Goal: Find specific page/section: Find specific page/section

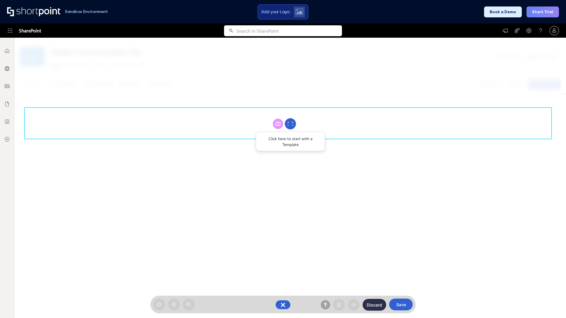
click at [290, 124] on circle at bounding box center [290, 123] width 11 height 11
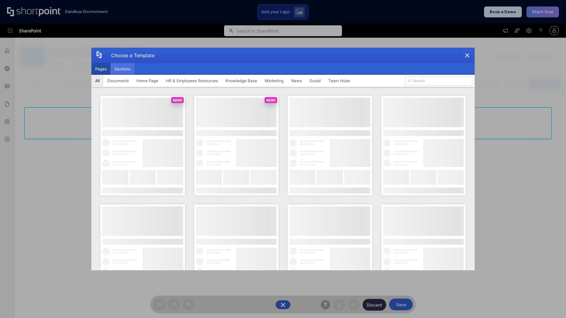
click at [122, 69] on button "Sections" at bounding box center [123, 69] width 24 height 12
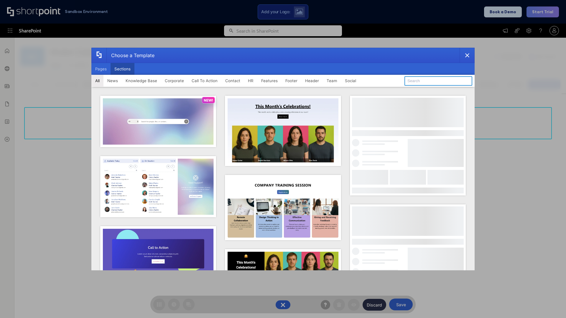
type input "Footer 7"
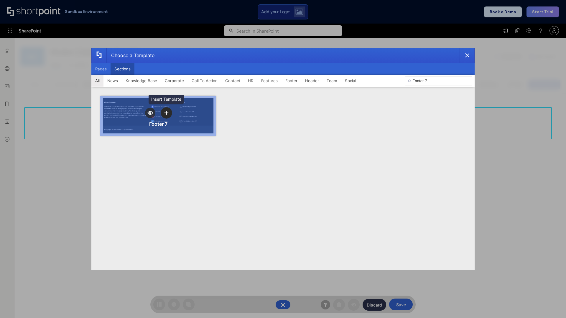
click at [166, 113] on icon "template selector" at bounding box center [166, 113] width 4 height 4
